Goal: Task Accomplishment & Management: Manage account settings

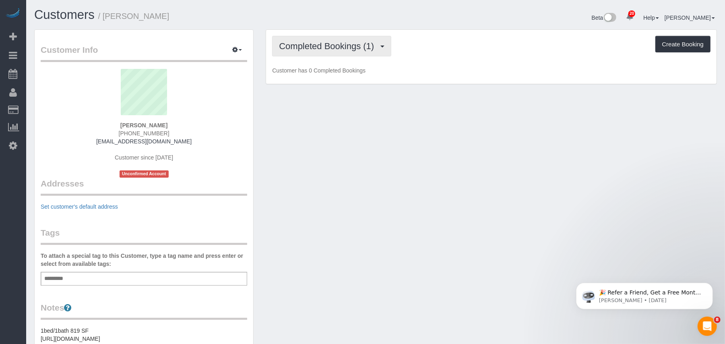
click at [305, 47] on span "Completed Bookings (1)" at bounding box center [328, 46] width 99 height 10
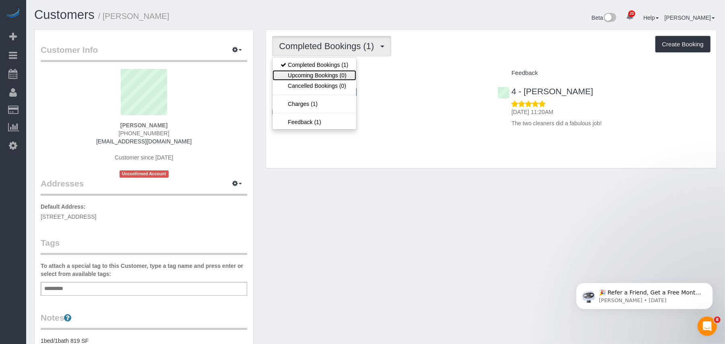
click at [329, 71] on link "Upcoming Bookings (0)" at bounding box center [315, 75] width 84 height 10
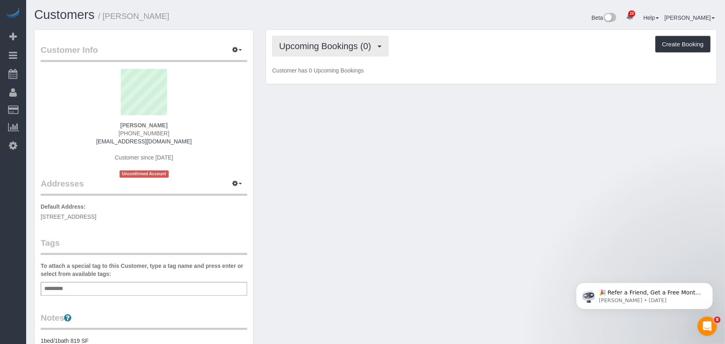
click at [316, 52] on button "Upcoming Bookings (0)" at bounding box center [330, 46] width 116 height 21
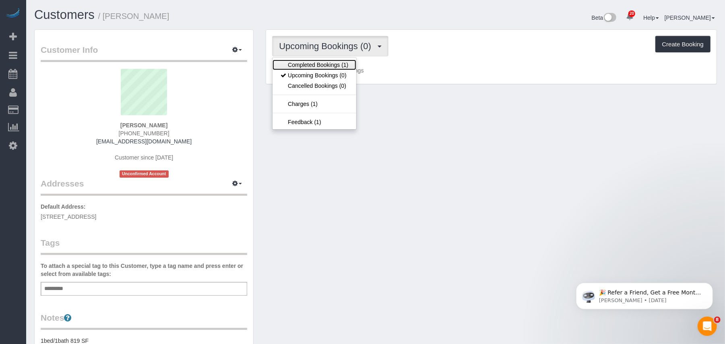
click at [316, 64] on link "Completed Bookings (1)" at bounding box center [315, 65] width 84 height 10
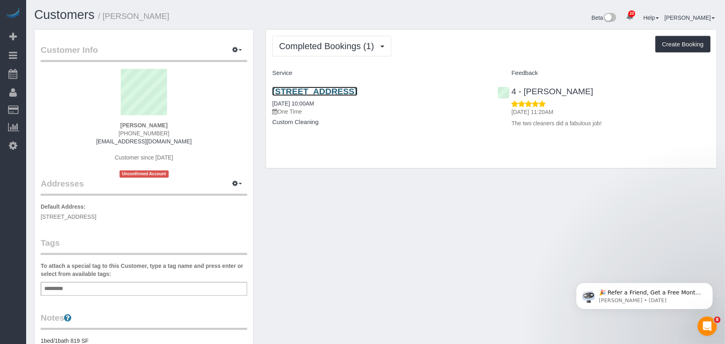
click at [313, 90] on link "255 Beacon Street Unit #53, Boston, MA 02116" at bounding box center [314, 91] width 85 height 9
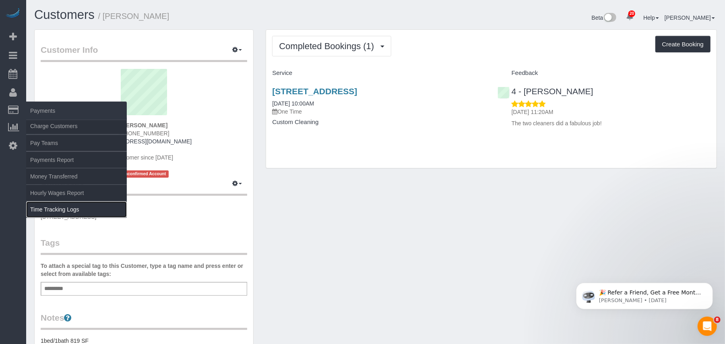
click at [50, 209] on link "Time Tracking Logs" at bounding box center [76, 209] width 101 height 16
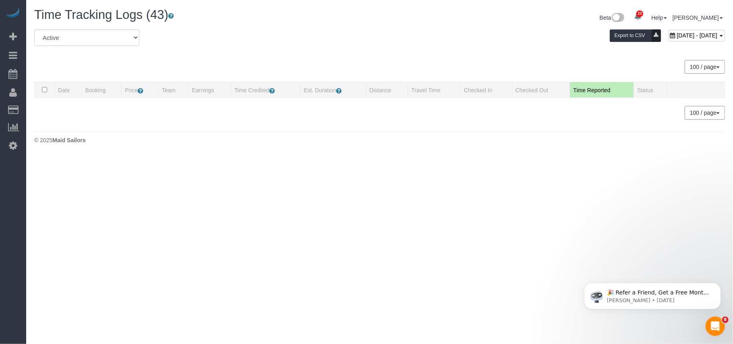
click at [260, 33] on div "All Active Archived September 17, 2025 - September 17, 2025 Export to CSV" at bounding box center [379, 40] width 703 height 23
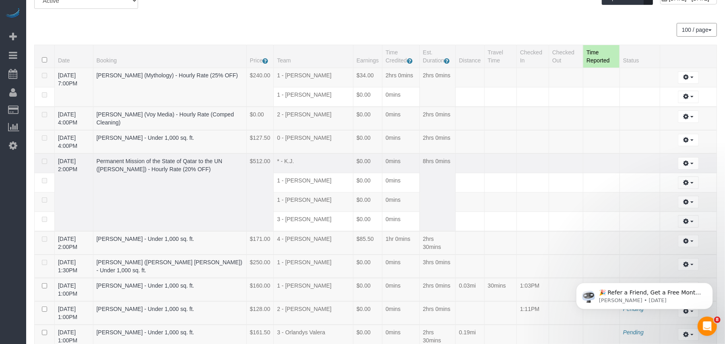
scroll to position [54, 0]
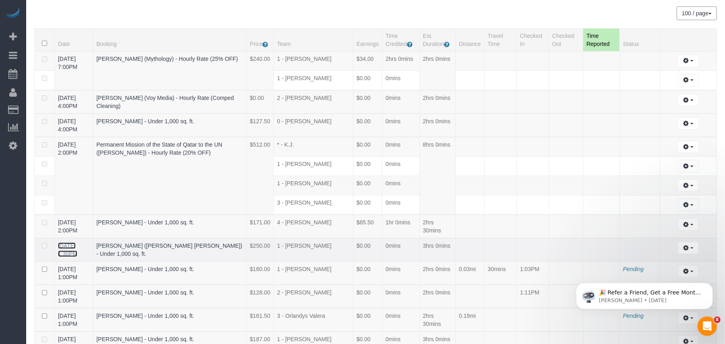
click at [76, 250] on link "[DATE] 1:30PM" at bounding box center [67, 249] width 19 height 14
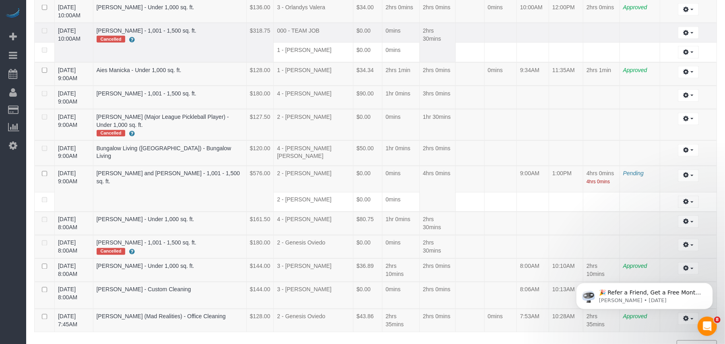
scroll to position [85, 0]
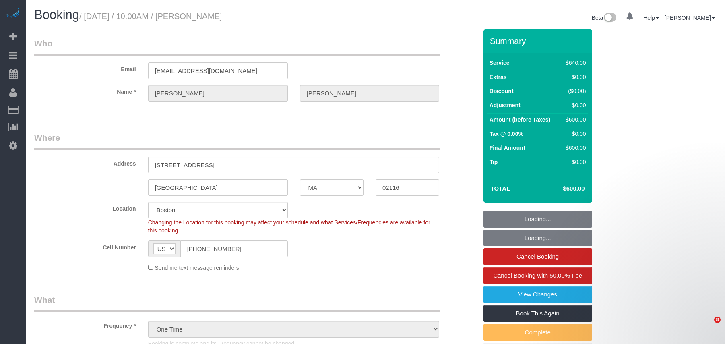
select select "MA"
select select "2"
select select "240"
select select "number:58"
select select "number:70"
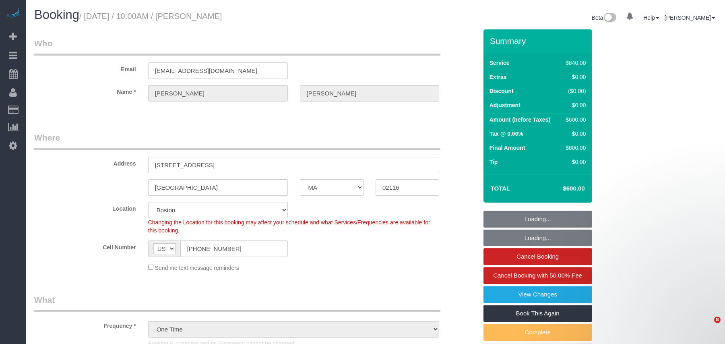
select select "number:15"
select select "number:5"
select select "object:1140"
select select "spot1"
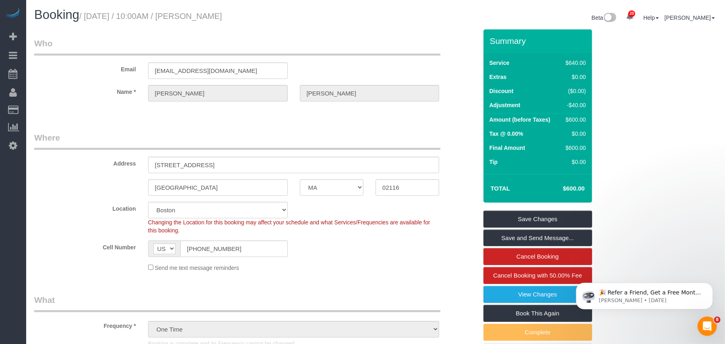
drag, startPoint x: 271, startPoint y: 17, endPoint x: 87, endPoint y: 18, distance: 183.2
click at [87, 18] on h1 "Booking / September 16, 2025 / 10:00AM / Geraldine Dolan" at bounding box center [201, 15] width 335 height 14
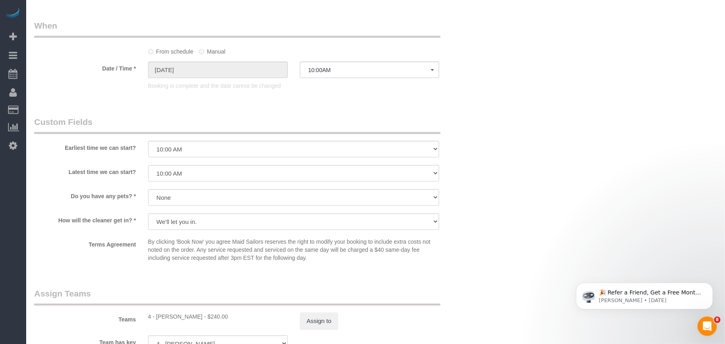
scroll to position [751, 0]
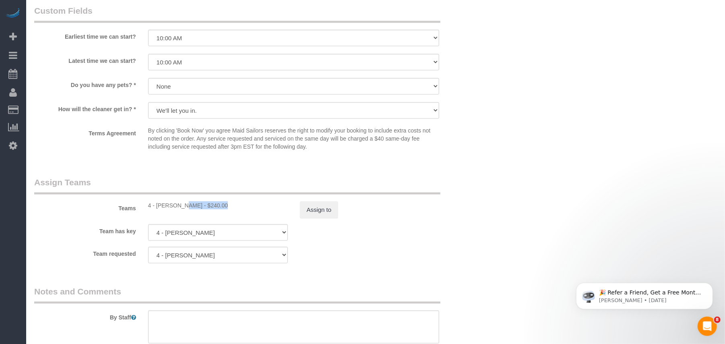
drag, startPoint x: 192, startPoint y: 201, endPoint x: 151, endPoint y: 207, distance: 40.7
click at [156, 204] on div "4 - Marcia Batista - $240.00" at bounding box center [218, 205] width 140 height 8
copy div "Marcia Batista"
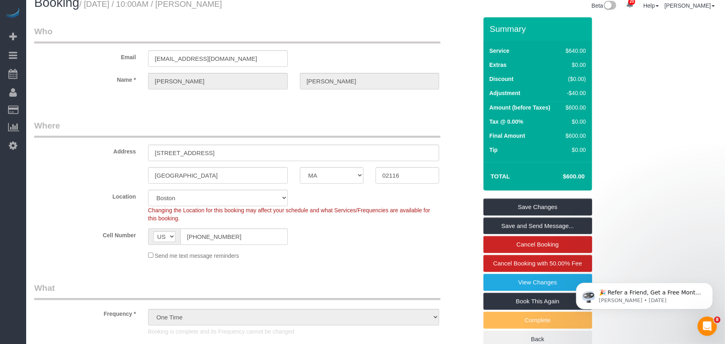
scroll to position [0, 0]
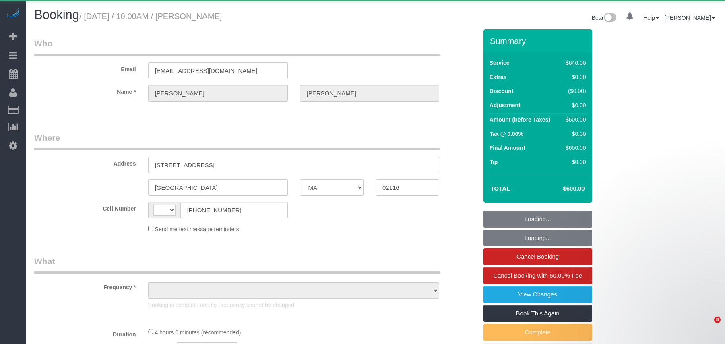
select select "MA"
select select "string:[GEOGRAPHIC_DATA]"
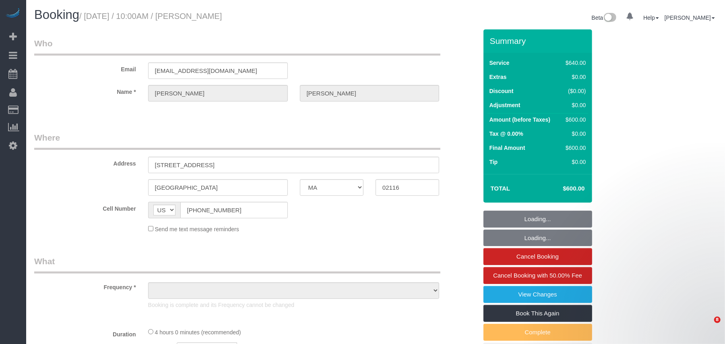
select select "number:58"
select select "number:70"
select select "number:15"
select select "number:5"
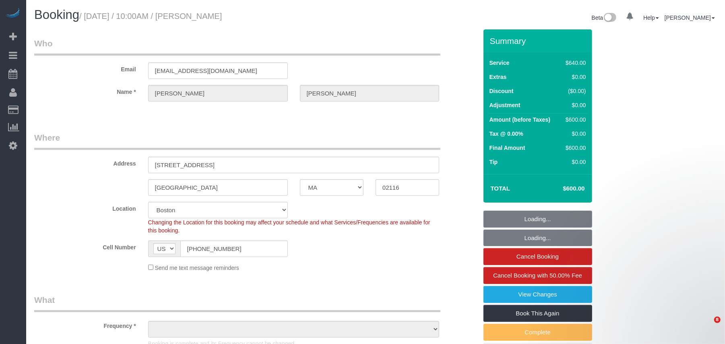
select select "string:stripe-pm_1S6AvA4VGloSiKo7xSJDXScx"
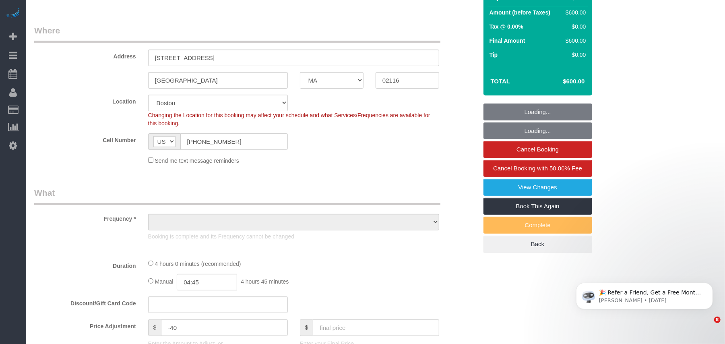
select select "spot1"
select select "object:1011"
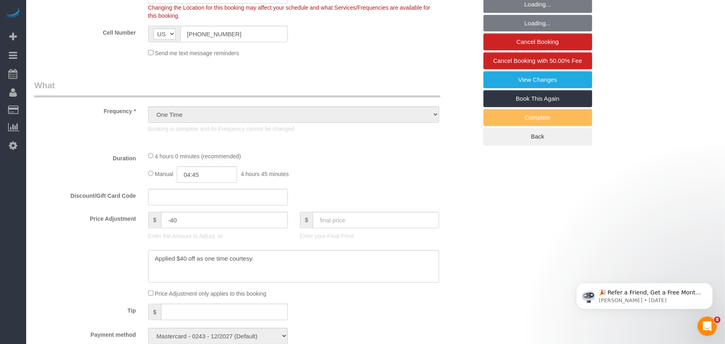
scroll to position [244, 0]
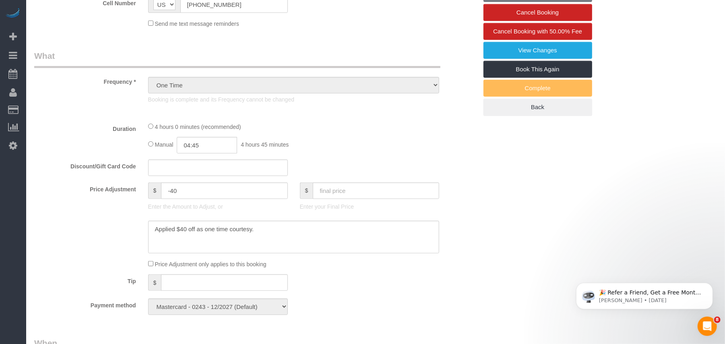
select select "2"
select select "240"
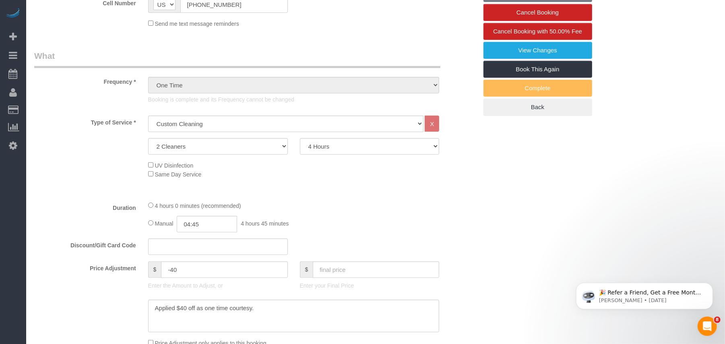
scroll to position [322, 0]
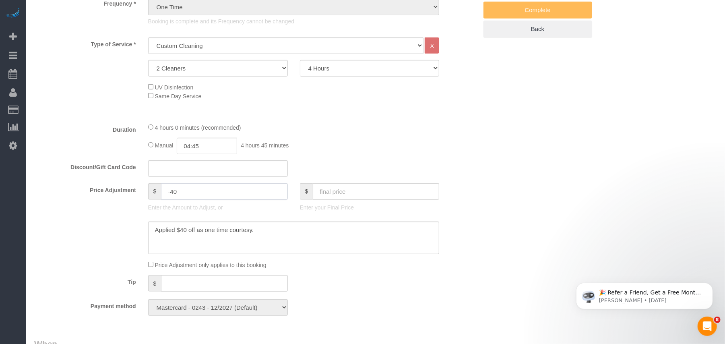
click at [173, 190] on input "-40" at bounding box center [224, 191] width 126 height 17
type input "-90"
click at [283, 232] on textarea at bounding box center [294, 237] width 292 height 33
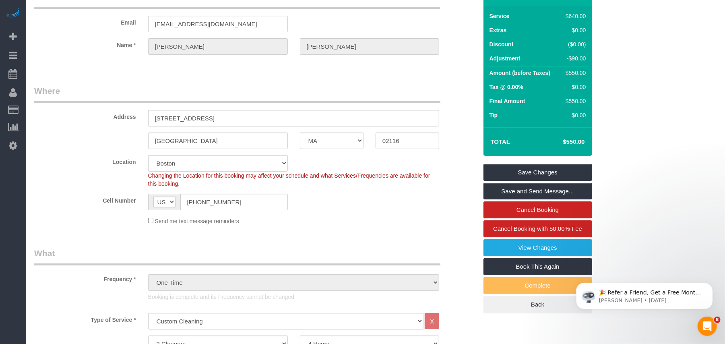
scroll to position [0, 0]
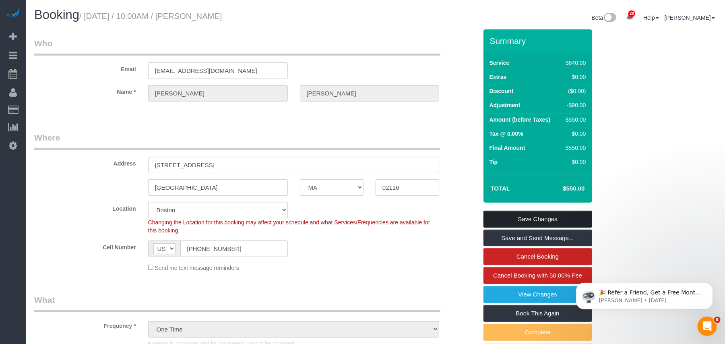
type textarea "Applied $40 off as one time courtesy. $50 refund for Google Review"
click at [540, 219] on link "Save Changes" at bounding box center [538, 219] width 109 height 17
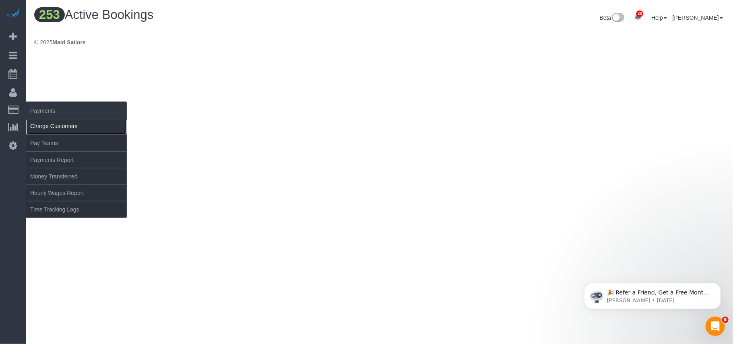
click at [60, 121] on link "Charge Customers" at bounding box center [76, 126] width 101 height 16
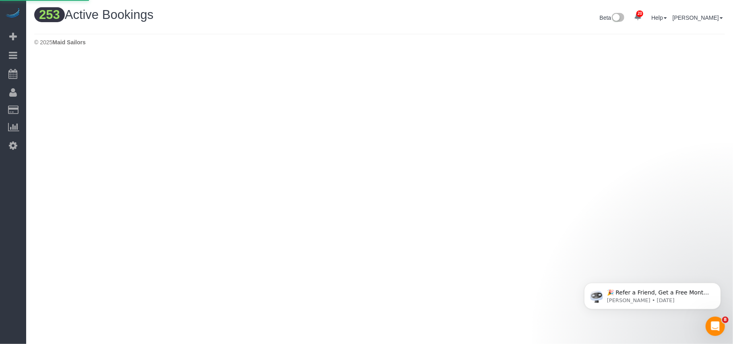
select select
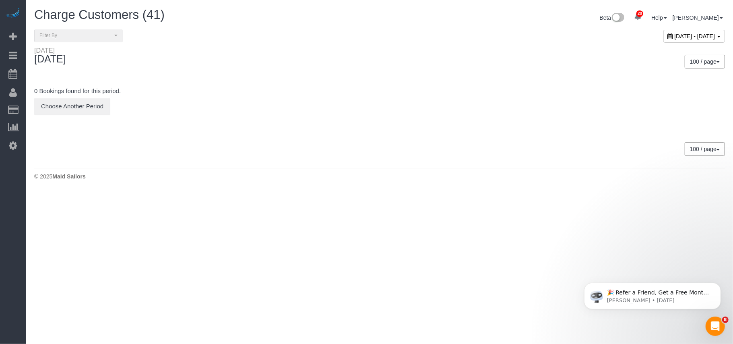
click at [675, 39] on span "September 17, 2025 - September 17, 2025" at bounding box center [695, 36] width 41 height 6
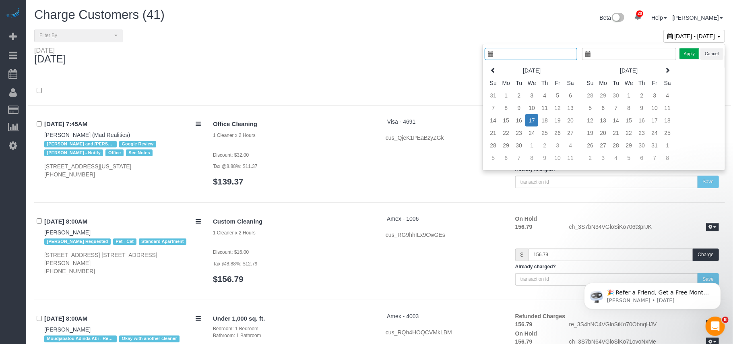
type input "**********"
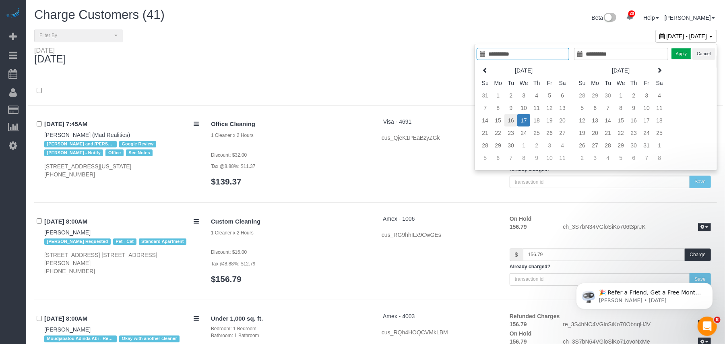
type input "**********"
click at [511, 120] on td "16" at bounding box center [510, 120] width 13 height 12
type input "**********"
click at [686, 56] on button "Apply" at bounding box center [682, 54] width 20 height 12
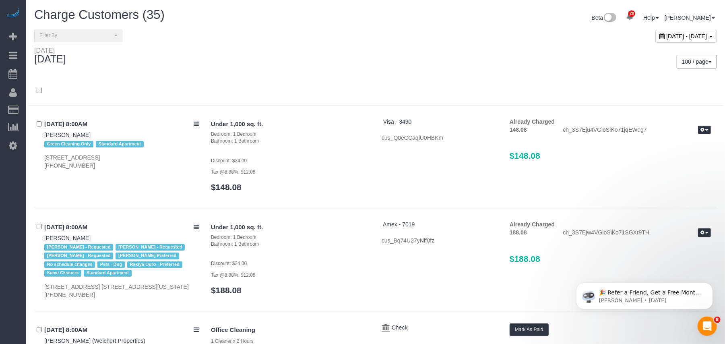
click at [400, 66] on div "100 / page 10 / page 20 / page 30 / page 40 / page 50 / page 100 / page" at bounding box center [549, 62] width 335 height 14
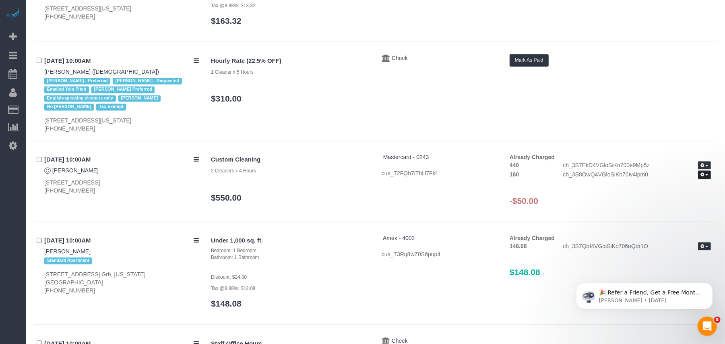
click at [709, 179] on button "button" at bounding box center [704, 174] width 13 height 8
click at [684, 186] on link "Refund" at bounding box center [679, 188] width 64 height 10
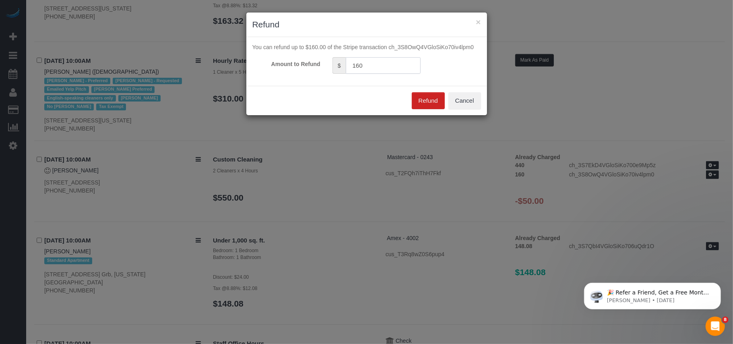
drag, startPoint x: 371, startPoint y: 64, endPoint x: 300, endPoint y: 63, distance: 70.9
click at [300, 63] on div "Amount to Refund $ 160" at bounding box center [366, 65] width 241 height 17
type input "50"
click at [424, 106] on button "Refund" at bounding box center [428, 100] width 33 height 17
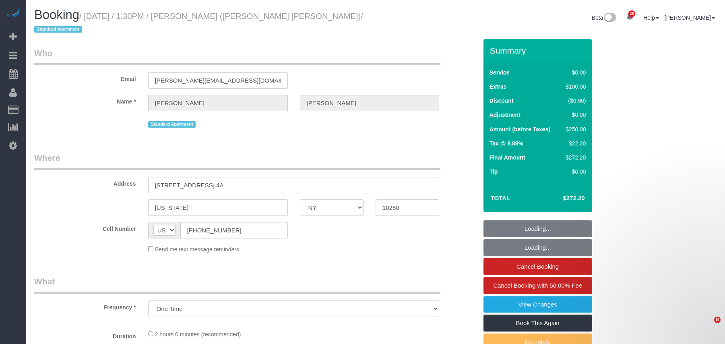
select select "NY"
select select "string:stripe-pm_1S8BpR4VGloSiKo7UGUXGEEt"
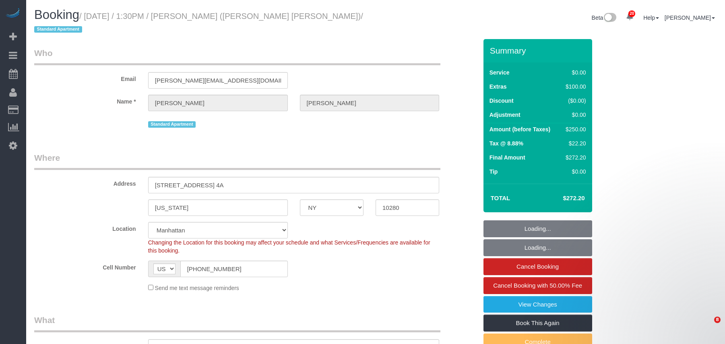
select select "number:89"
select select "number:90"
select select "number:15"
select select "number:7"
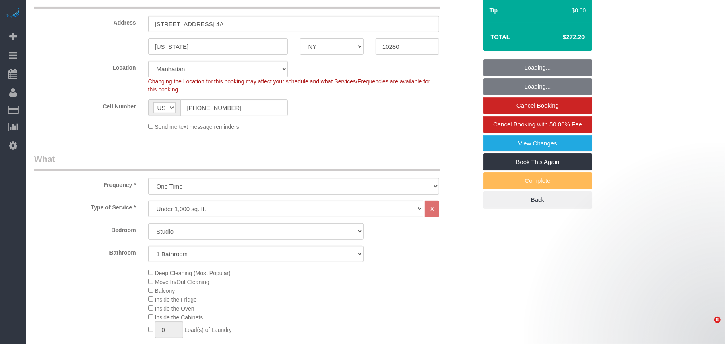
select select "object:1500"
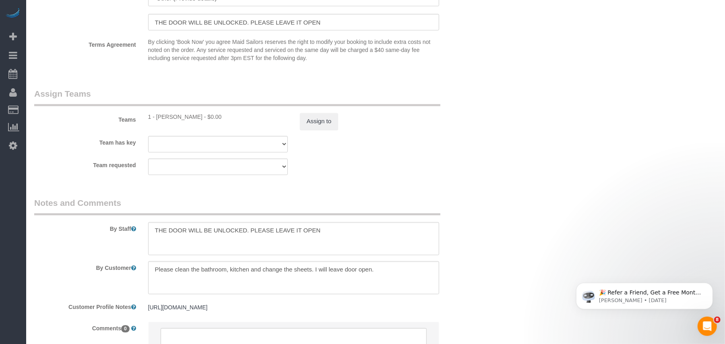
scroll to position [1073, 0]
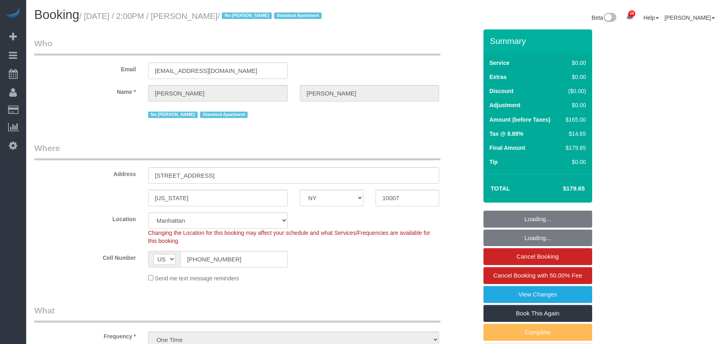
select select "NY"
select select "number:60"
select select "number:72"
select select "number:15"
select select "number:5"
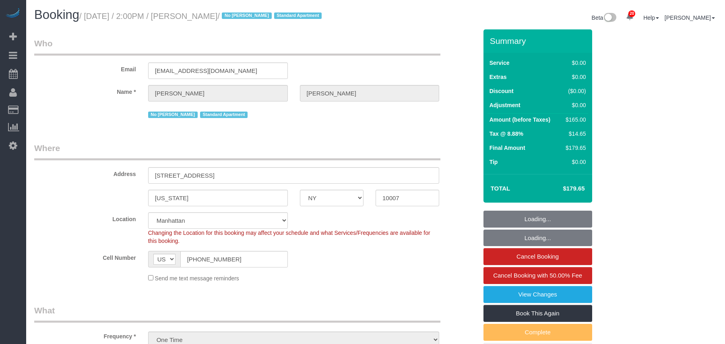
select select "object:1523"
select select "spot1"
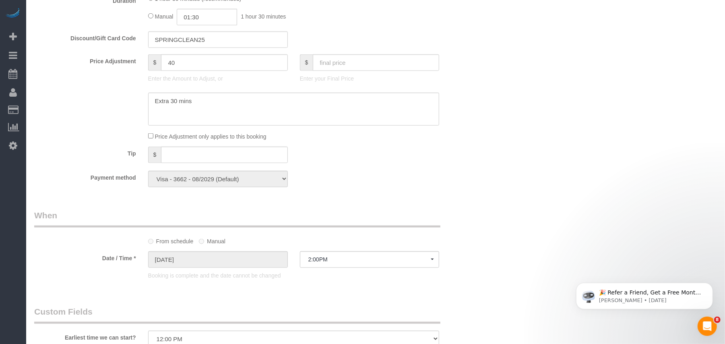
scroll to position [590, 0]
